Goal: Task Accomplishment & Management: Manage account settings

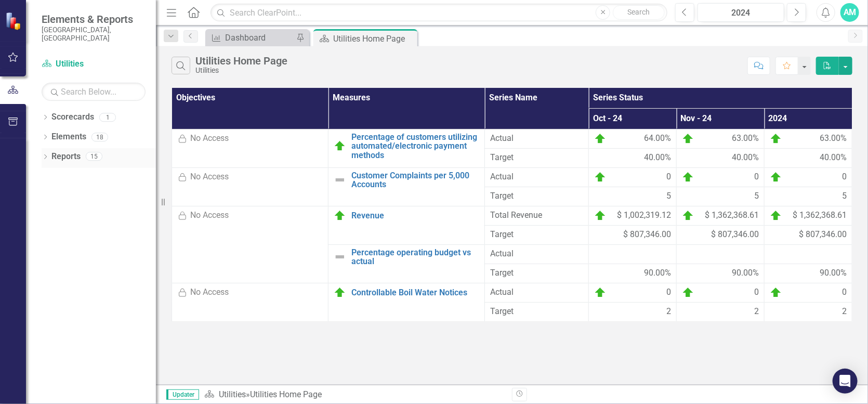
click at [46, 155] on icon "Dropdown" at bounding box center [45, 158] width 7 height 6
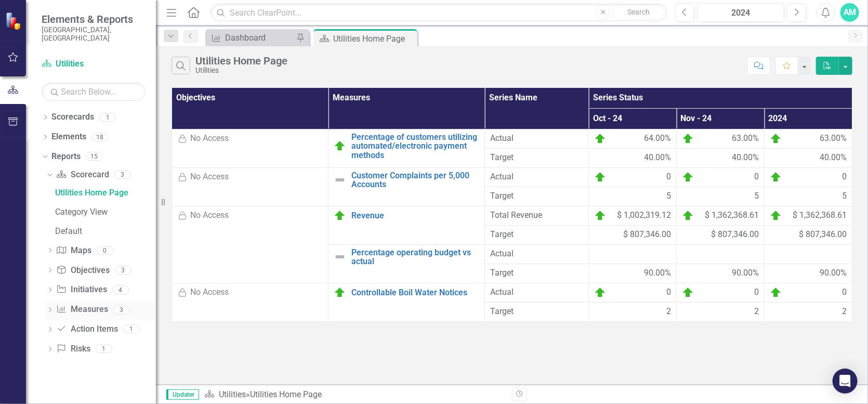
click at [49, 308] on icon "Dropdown" at bounding box center [49, 311] width 7 height 6
click at [74, 301] on link "Dashboard" at bounding box center [103, 309] width 103 height 17
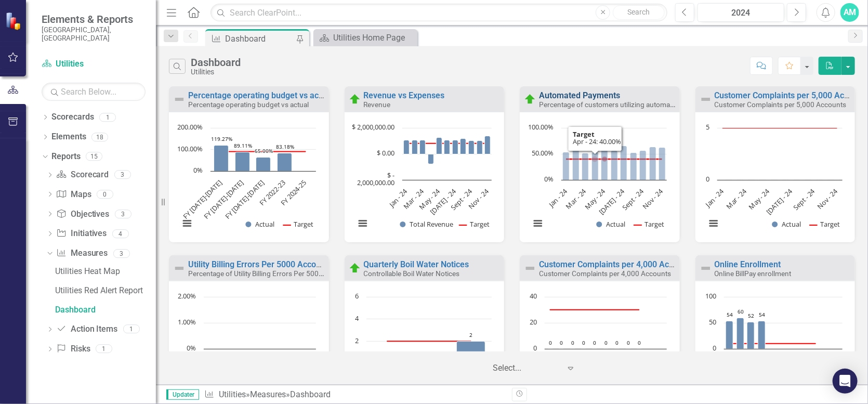
click at [581, 95] on link "Automated Payments" at bounding box center [579, 95] width 81 height 10
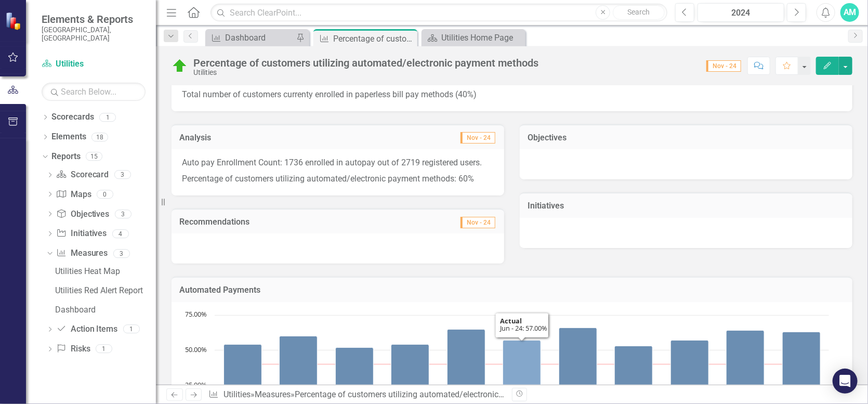
scroll to position [8, 0]
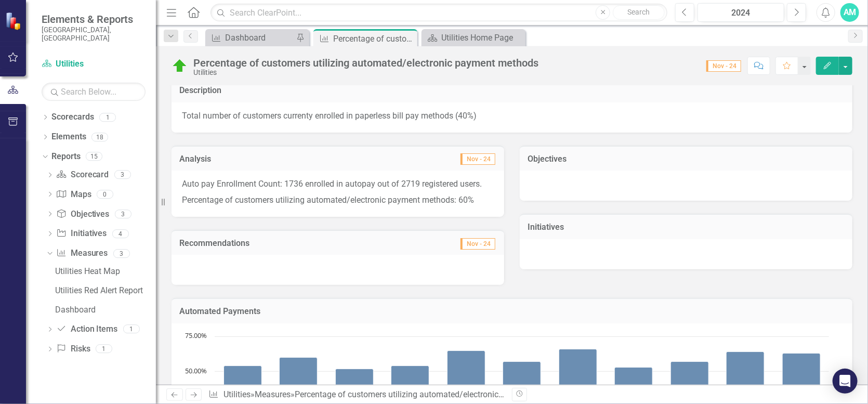
click at [832, 62] on icon "Edit" at bounding box center [827, 65] width 9 height 7
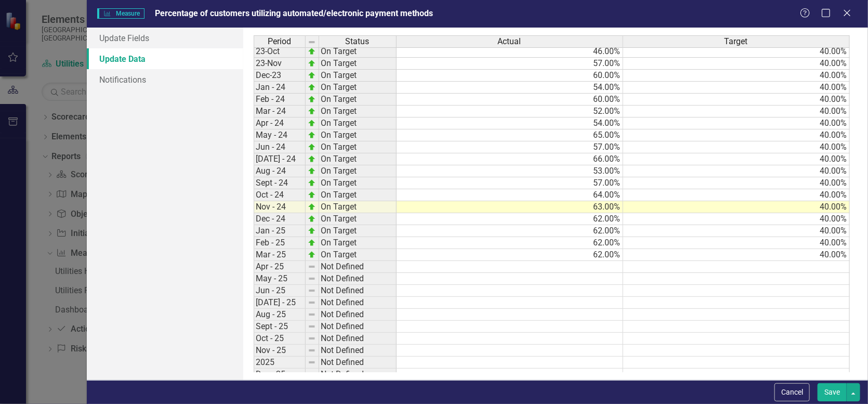
scroll to position [405, 0]
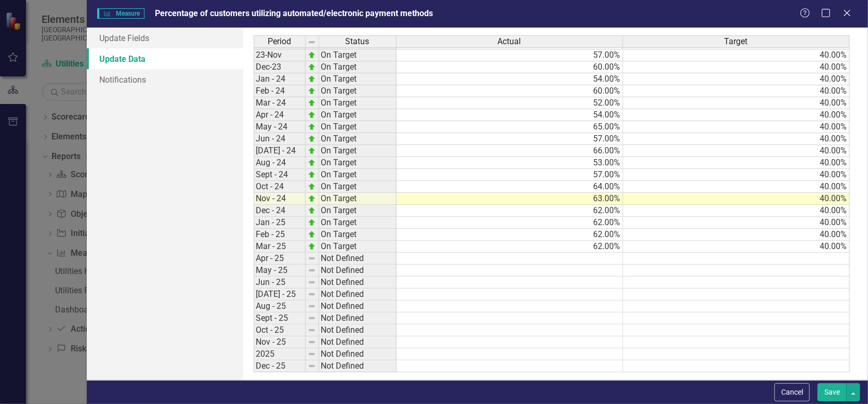
click at [603, 257] on td at bounding box center [510, 259] width 227 height 12
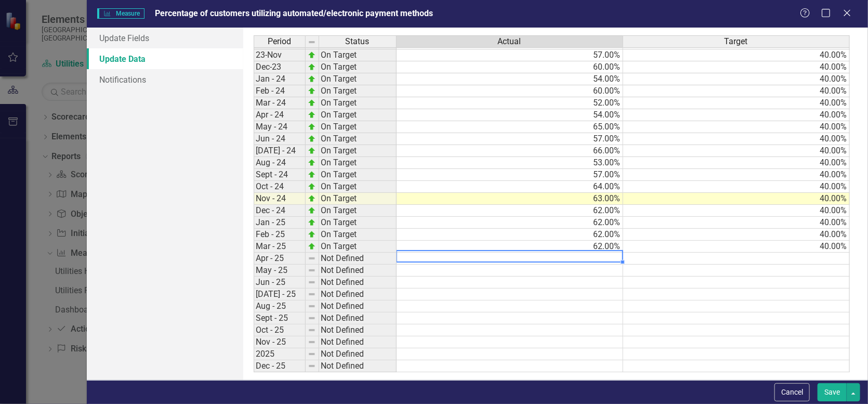
click at [599, 281] on td at bounding box center [510, 283] width 227 height 12
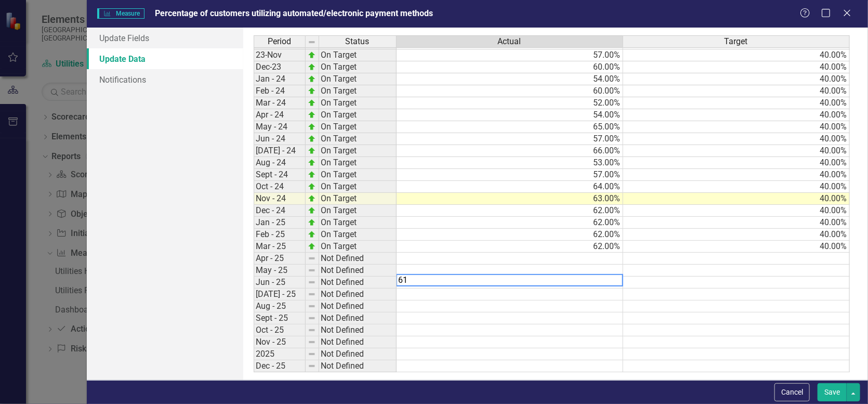
type textarea "61."
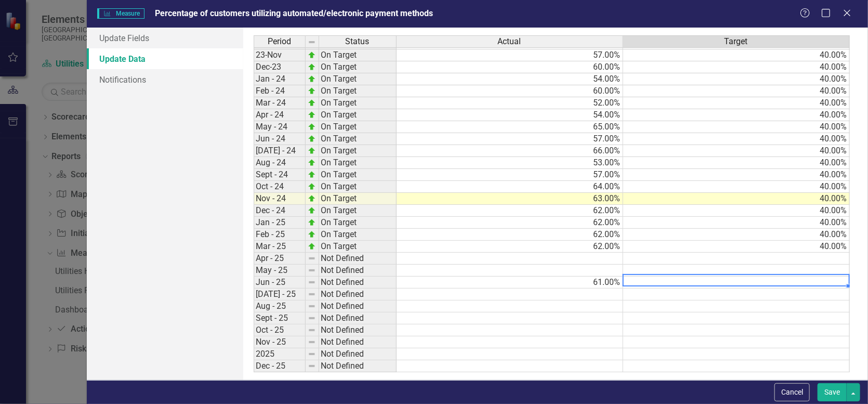
click at [834, 241] on td "40.00%" at bounding box center [736, 247] width 227 height 12
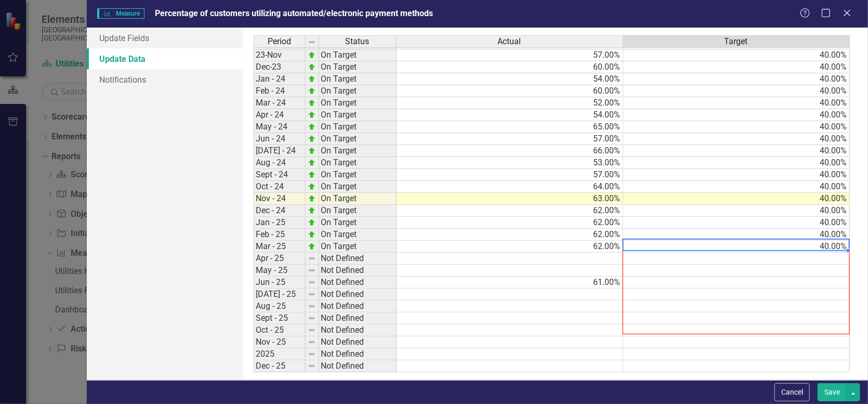
drag, startPoint x: 848, startPoint y: 249, endPoint x: 841, endPoint y: 333, distance: 84.5
click at [254, 372] on div at bounding box center [254, 372] width 0 height 0
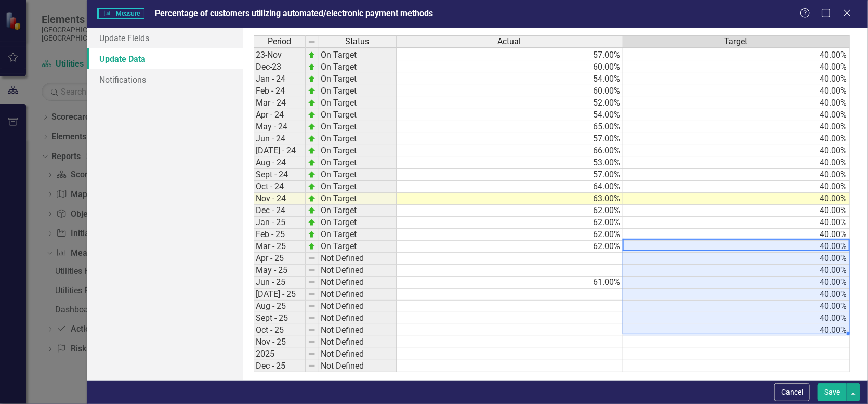
click at [604, 267] on td at bounding box center [510, 271] width 227 height 12
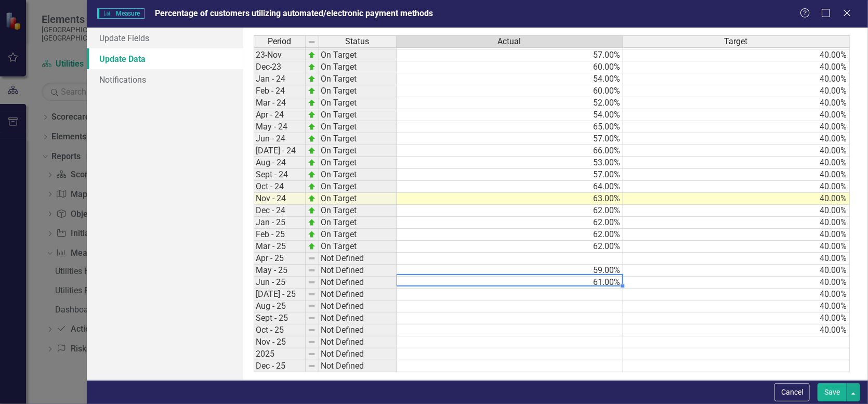
click at [607, 279] on td "61.00%" at bounding box center [510, 283] width 227 height 12
type textarea "62"
click at [620, 255] on td at bounding box center [510, 259] width 227 height 12
click at [607, 245] on td "62.00%" at bounding box center [510, 247] width 227 height 12
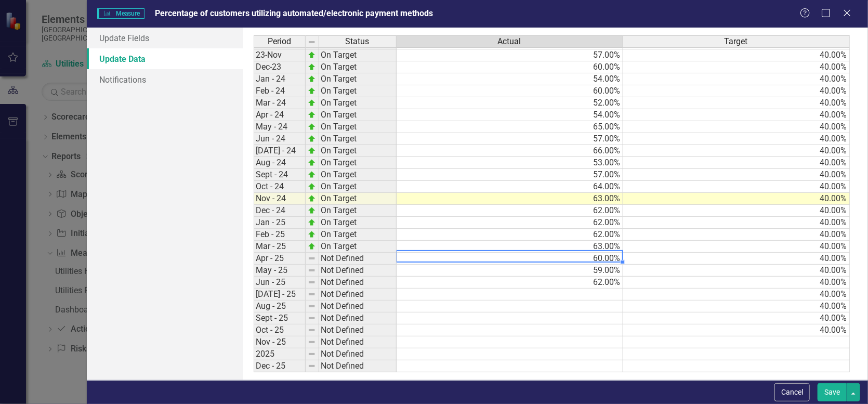
click at [610, 221] on td "62.00%" at bounding box center [510, 223] width 227 height 12
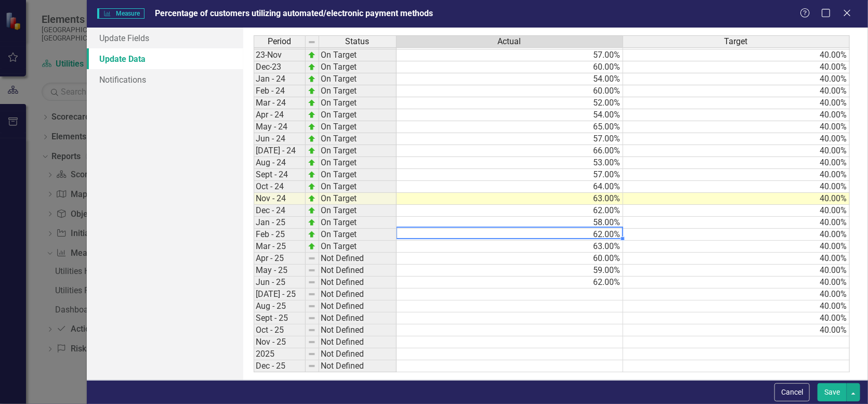
type textarea "62"
click at [834, 393] on button "Save" at bounding box center [832, 392] width 29 height 18
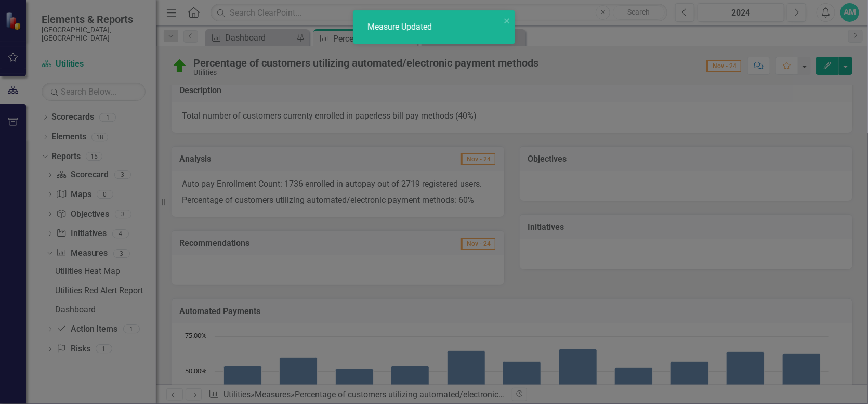
scroll to position [0, 0]
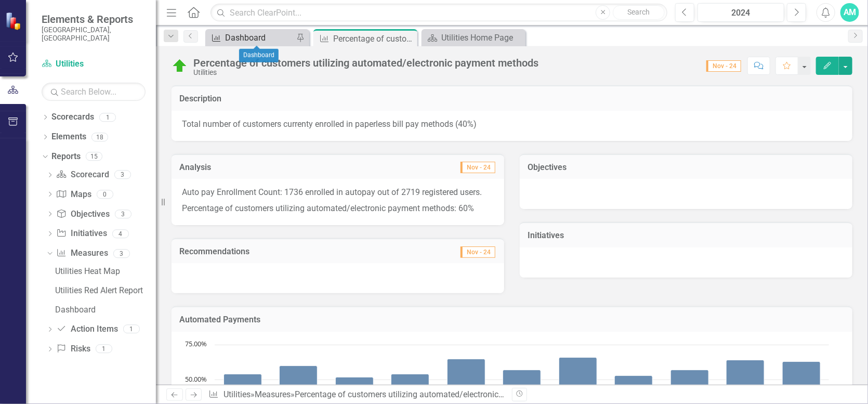
click at [272, 38] on div "Dashboard" at bounding box center [259, 37] width 69 height 13
